Goal: Browse casually: Explore the website without a specific task or goal

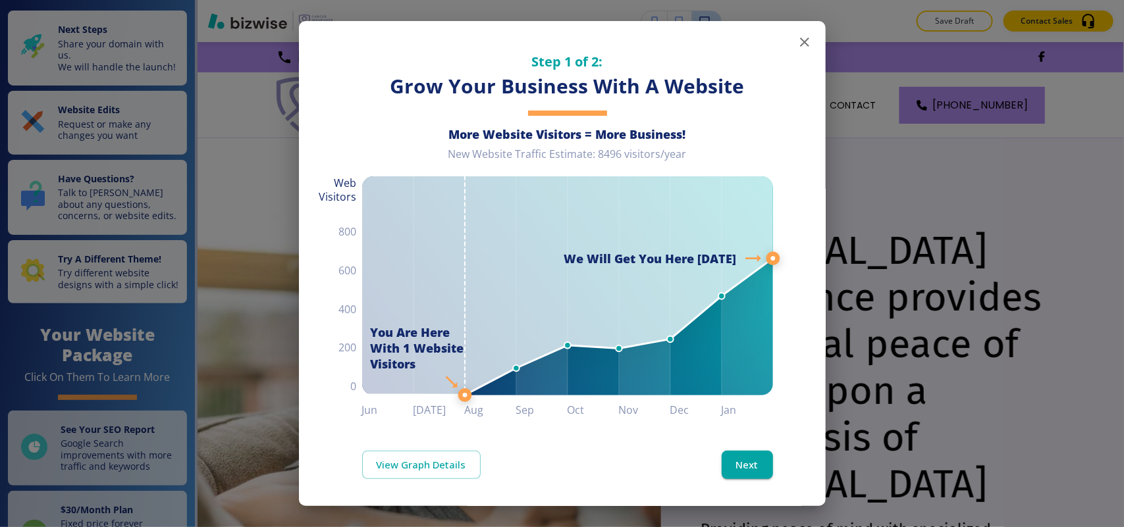
click at [800, 40] on icon "button" at bounding box center [804, 42] width 9 height 9
